Goal: Find specific page/section

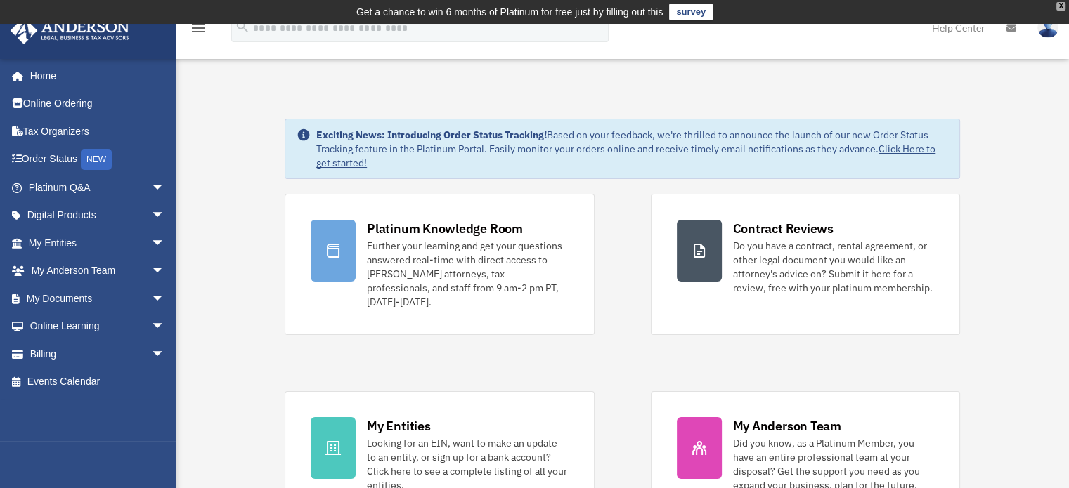
click at [1062, 3] on div "X" at bounding box center [1060, 6] width 9 height 8
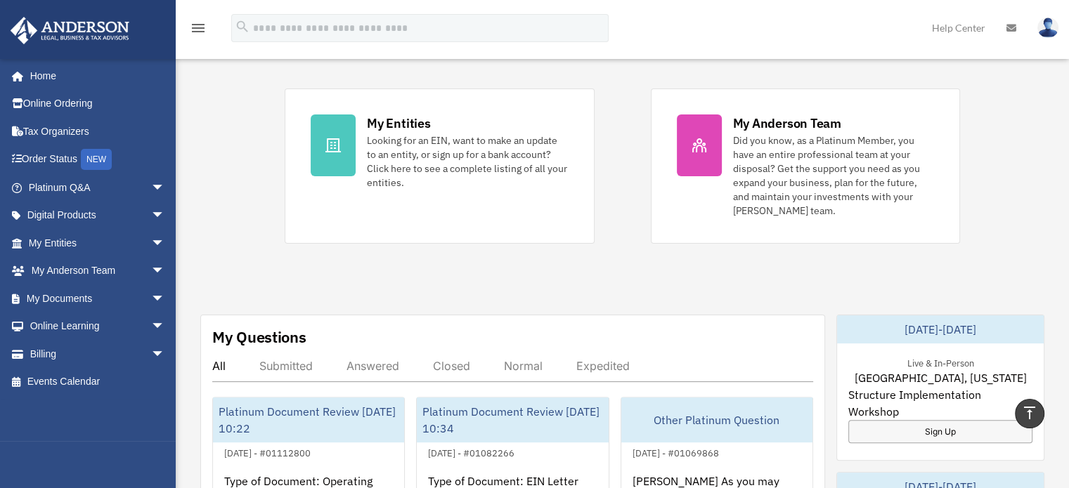
scroll to position [241, 0]
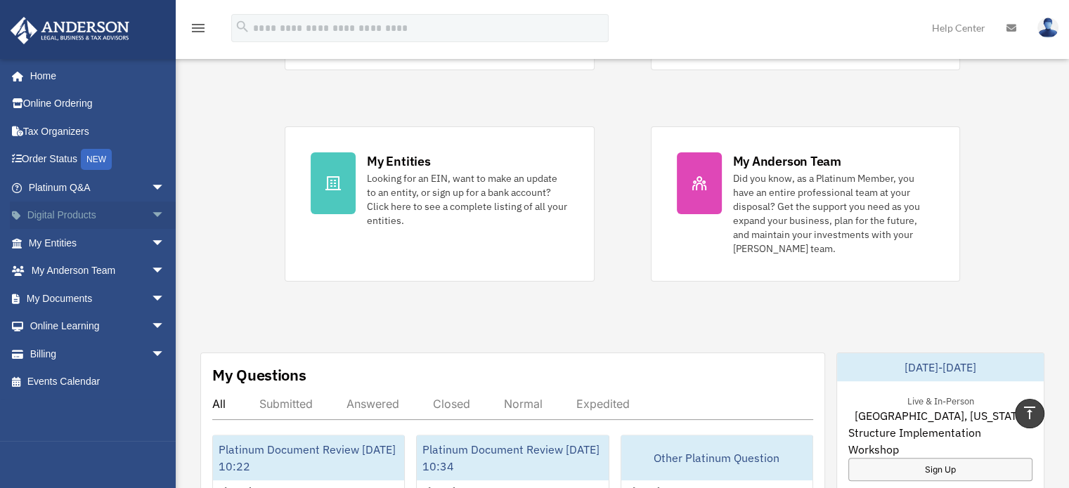
click at [151, 215] on span "arrow_drop_down" at bounding box center [165, 216] width 28 height 29
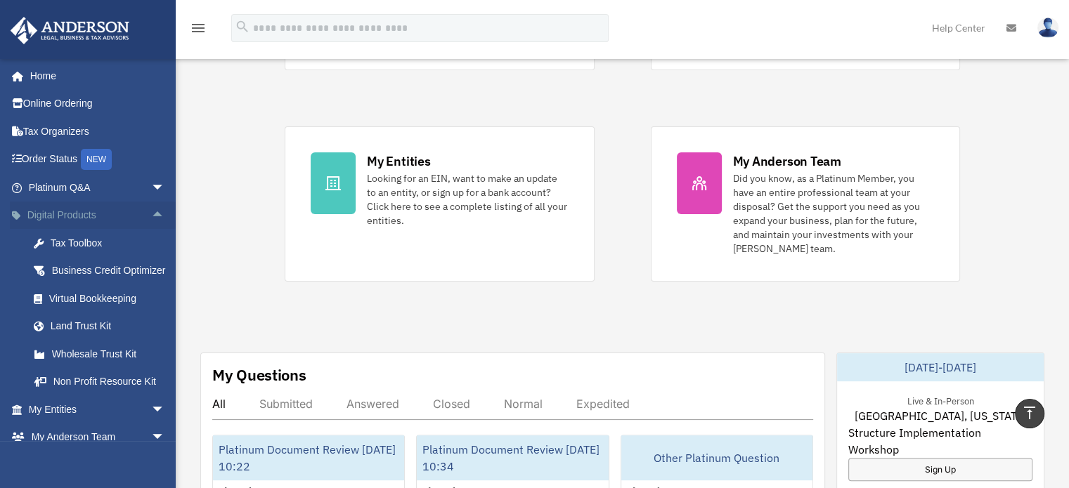
click at [151, 207] on span "arrow_drop_up" at bounding box center [165, 216] width 28 height 29
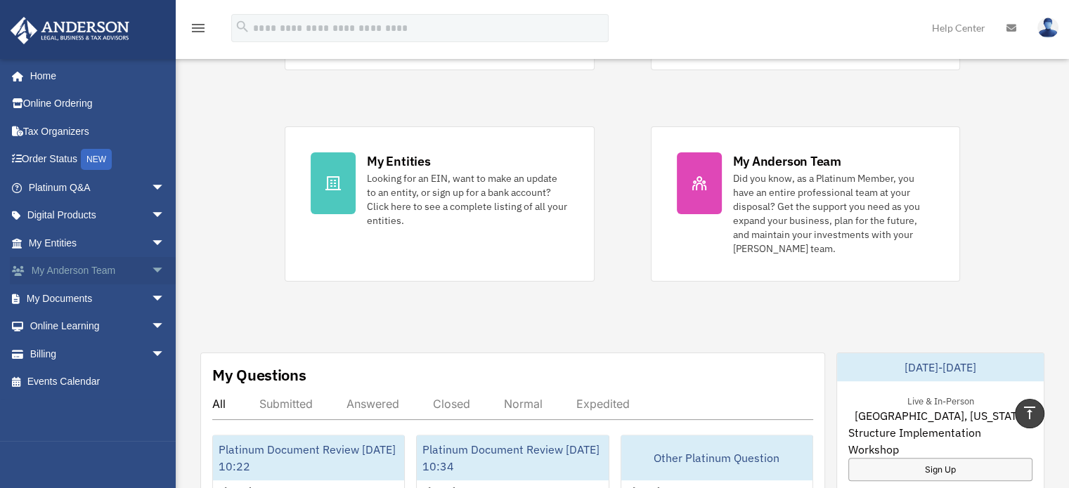
click at [151, 271] on span "arrow_drop_down" at bounding box center [165, 271] width 28 height 29
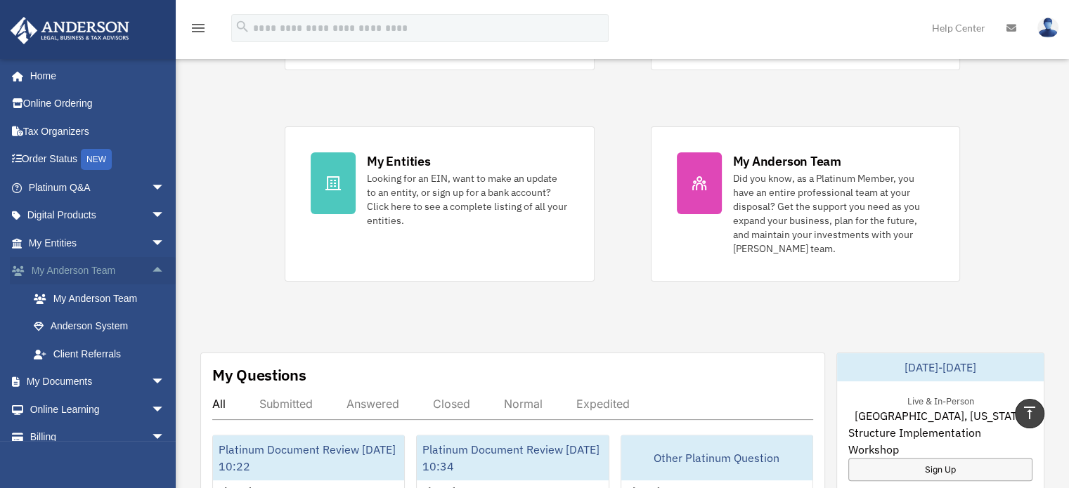
click at [151, 272] on span "arrow_drop_up" at bounding box center [165, 271] width 28 height 29
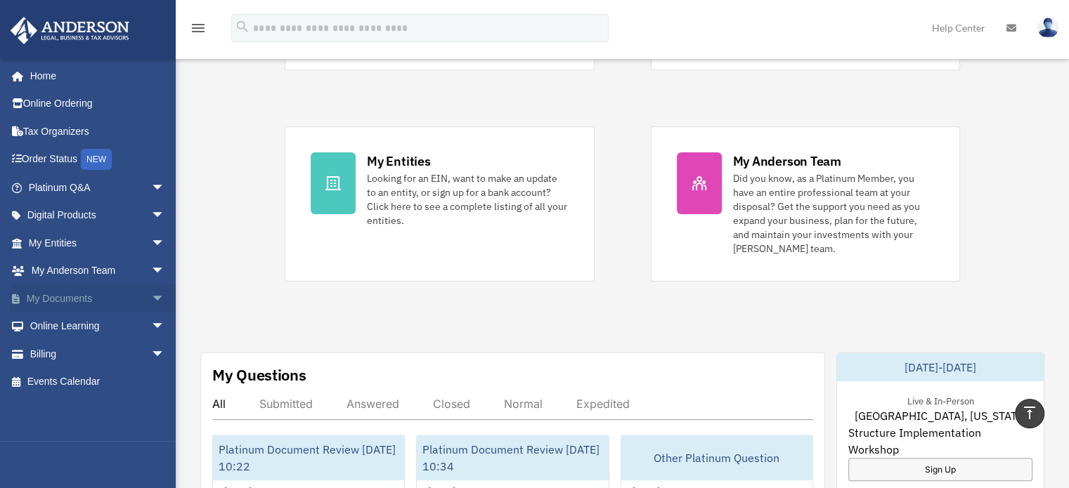
click at [151, 294] on span "arrow_drop_down" at bounding box center [165, 299] width 28 height 29
click at [151, 292] on span "arrow_drop_up" at bounding box center [165, 299] width 28 height 29
click at [151, 295] on span "arrow_drop_down" at bounding box center [165, 299] width 28 height 29
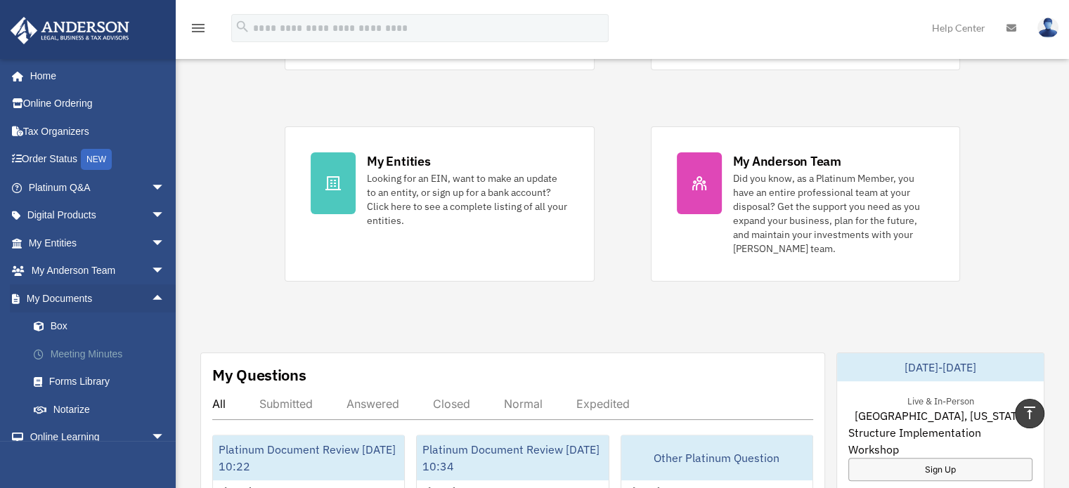
click at [119, 348] on link "Meeting Minutes" at bounding box center [103, 354] width 167 height 28
